Goal: Transaction & Acquisition: Purchase product/service

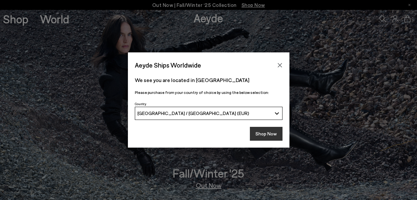
click at [276, 133] on button "Shop Now" at bounding box center [266, 134] width 33 height 14
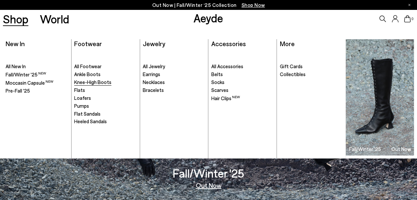
click at [80, 82] on span "Knee-High Boots" at bounding box center [92, 82] width 37 height 6
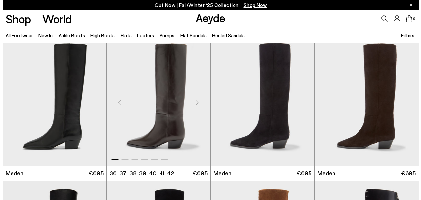
scroll to position [33, 0]
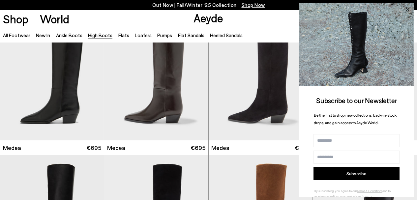
click at [406, 8] on icon at bounding box center [406, 9] width 3 height 3
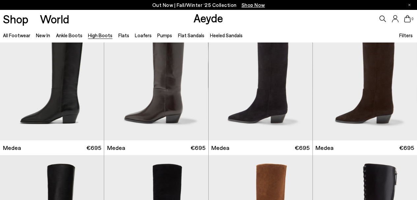
click at [402, 35] on span "Filters" at bounding box center [406, 35] width 14 height 6
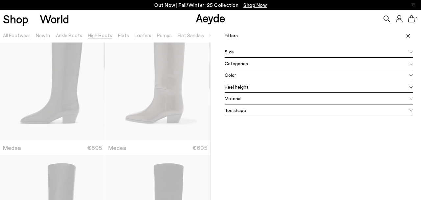
click at [410, 52] on icon at bounding box center [411, 52] width 3 height 2
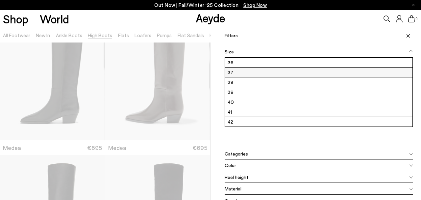
click at [361, 73] on label "37" at bounding box center [319, 73] width 188 height 10
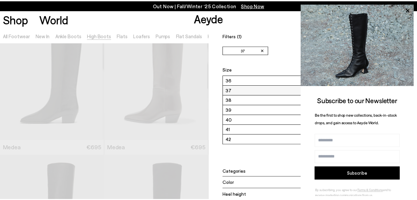
scroll to position [0, 0]
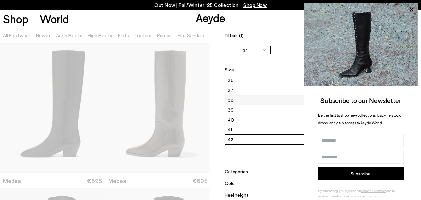
click at [267, 101] on label "38" at bounding box center [319, 100] width 188 height 10
click at [410, 10] on icon at bounding box center [411, 9] width 3 height 3
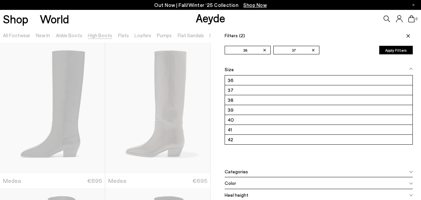
click at [410, 171] on icon at bounding box center [412, 172] width 4 height 3
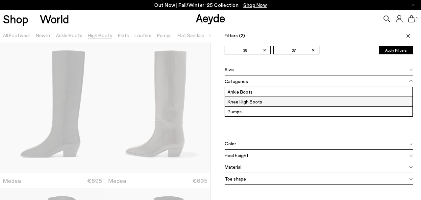
click at [251, 102] on label "Knee High Boots" at bounding box center [319, 102] width 188 height 10
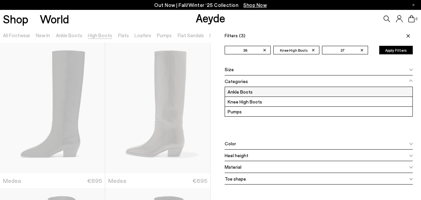
click at [240, 91] on label "Ankle Boots" at bounding box center [319, 92] width 188 height 10
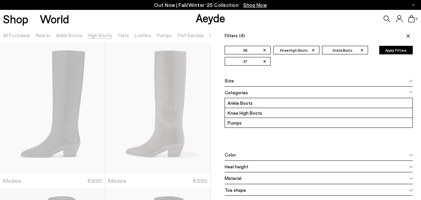
click at [410, 154] on icon at bounding box center [412, 155] width 4 height 3
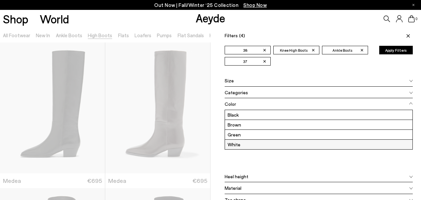
click at [249, 143] on label "White" at bounding box center [319, 145] width 188 height 10
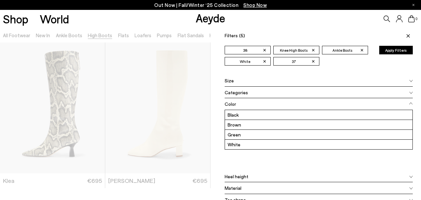
click at [407, 37] on icon at bounding box center [408, 35] width 3 height 3
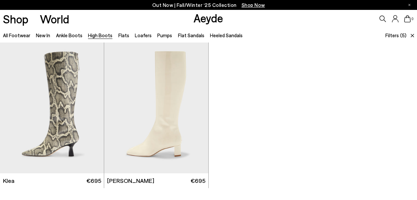
scroll to position [33, 0]
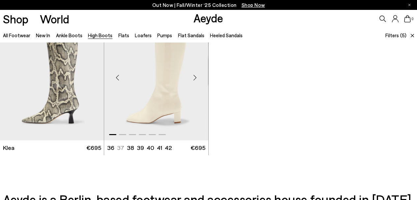
click at [160, 100] on img "1 / 6" at bounding box center [156, 75] width 104 height 131
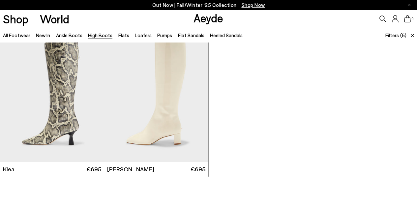
scroll to position [0, 0]
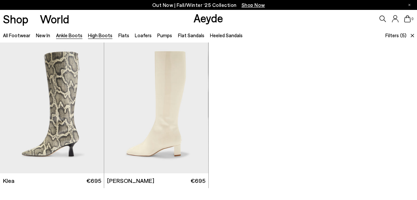
click at [72, 35] on link "Ankle Boots" at bounding box center [69, 35] width 26 height 6
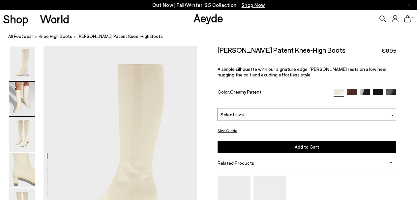
click at [17, 95] on img at bounding box center [22, 99] width 26 height 35
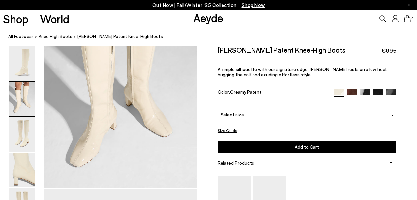
scroll to position [272, 0]
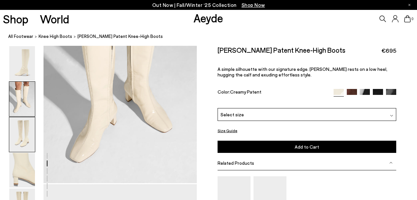
click at [25, 133] on img at bounding box center [22, 134] width 26 height 35
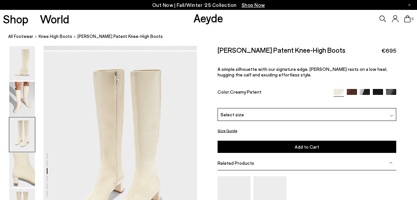
scroll to position [411, 0]
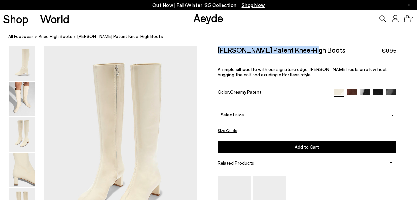
drag, startPoint x: 218, startPoint y: 50, endPoint x: 310, endPoint y: 50, distance: 92.2
click at [310, 50] on div "Marty Patent Knee-High Boots €695" at bounding box center [306, 50] width 178 height 9
copy h2 "Marty Patent Knee-High Boots"
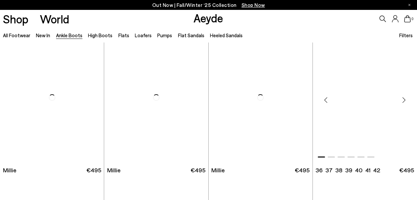
scroll to position [1185, 0]
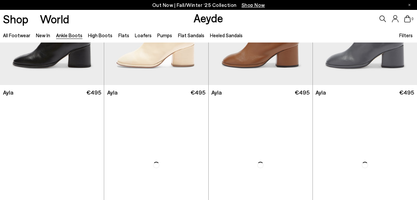
scroll to position [1811, 0]
